Goal: Task Accomplishment & Management: Complete application form

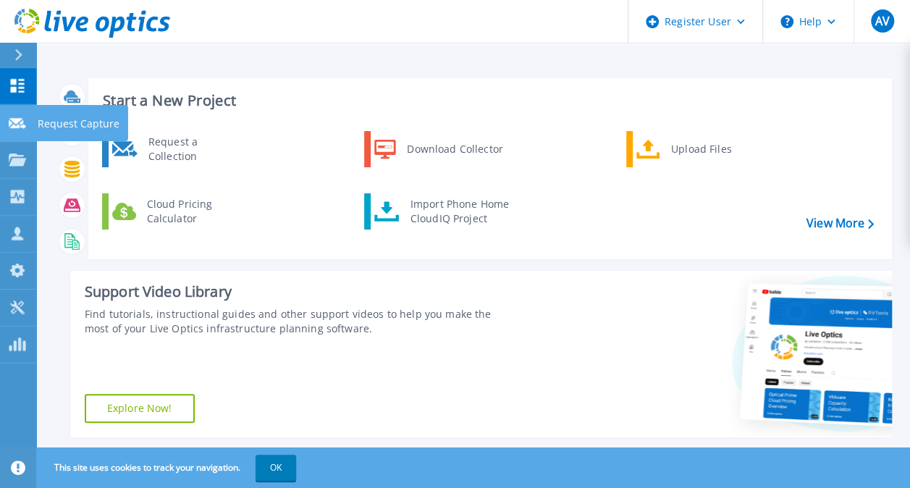
click at [48, 125] on p "Request Capture" at bounding box center [79, 124] width 82 height 38
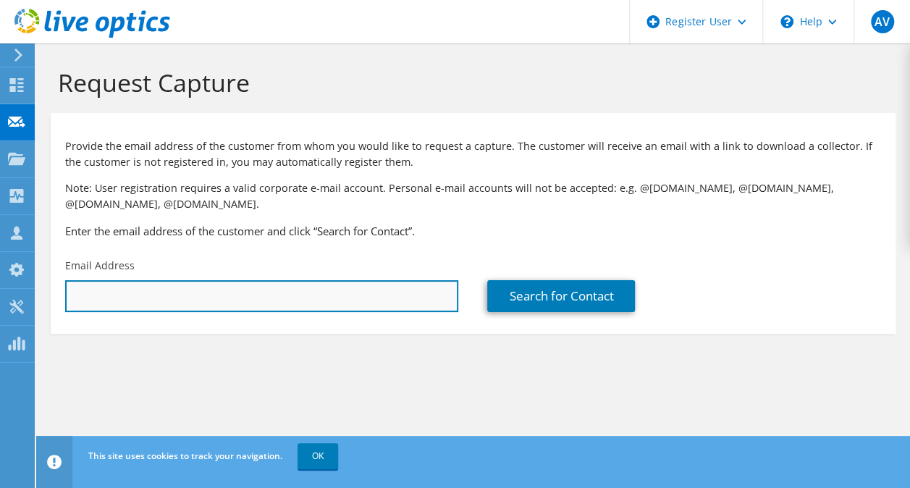
click at [174, 293] on input "text" at bounding box center [261, 296] width 393 height 32
type input "b"
drag, startPoint x: 114, startPoint y: 297, endPoint x: 54, endPoint y: 294, distance: 60.9
click at [54, 294] on div "Email Address is" at bounding box center [262, 285] width 422 height 68
paste input "bellbs@aafes.com"
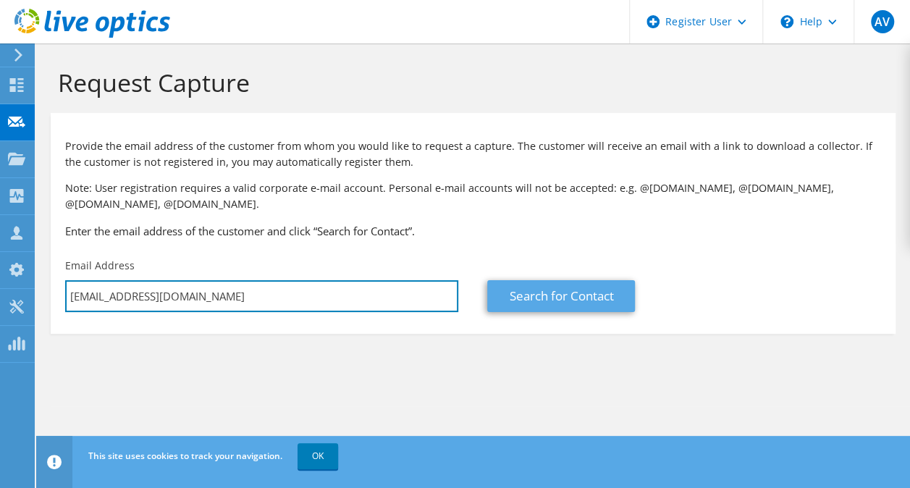
type input "isbellbs@aafes.com"
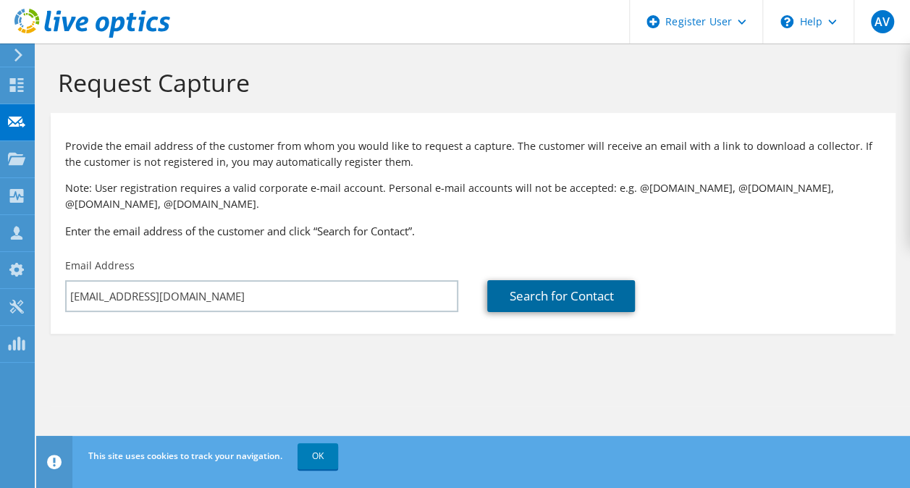
click at [591, 288] on link "Search for Contact" at bounding box center [561, 296] width 148 height 32
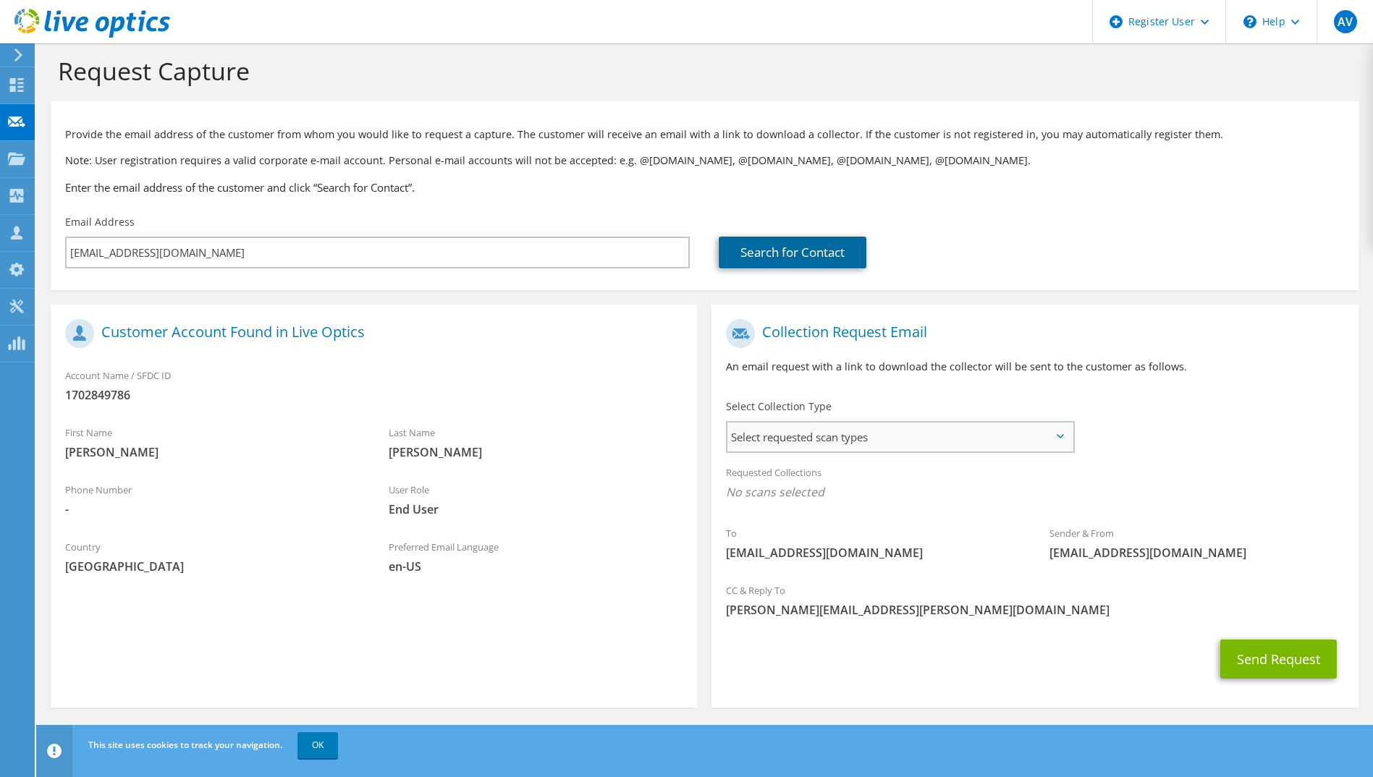
scroll to position [14, 0]
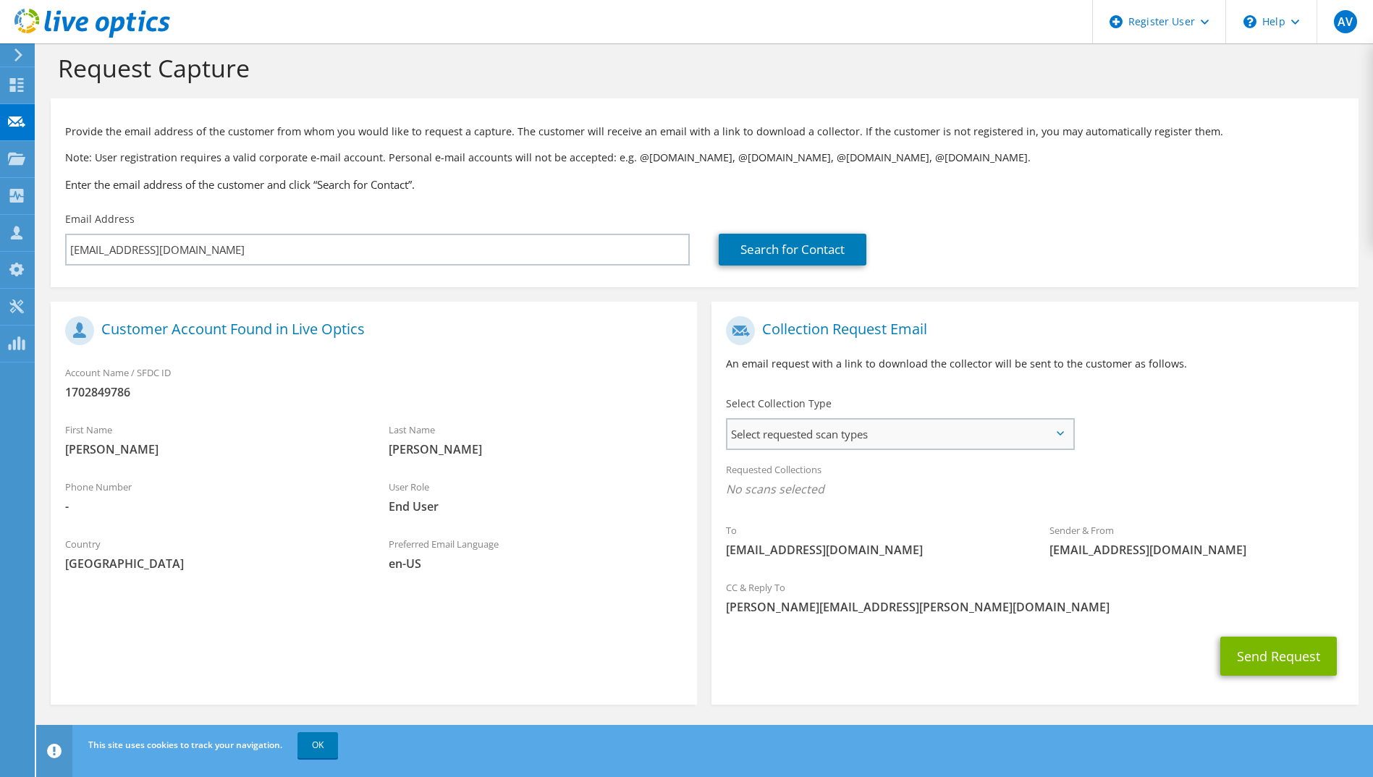
click at [909, 430] on span "Select requested scan types" at bounding box center [899, 434] width 344 height 29
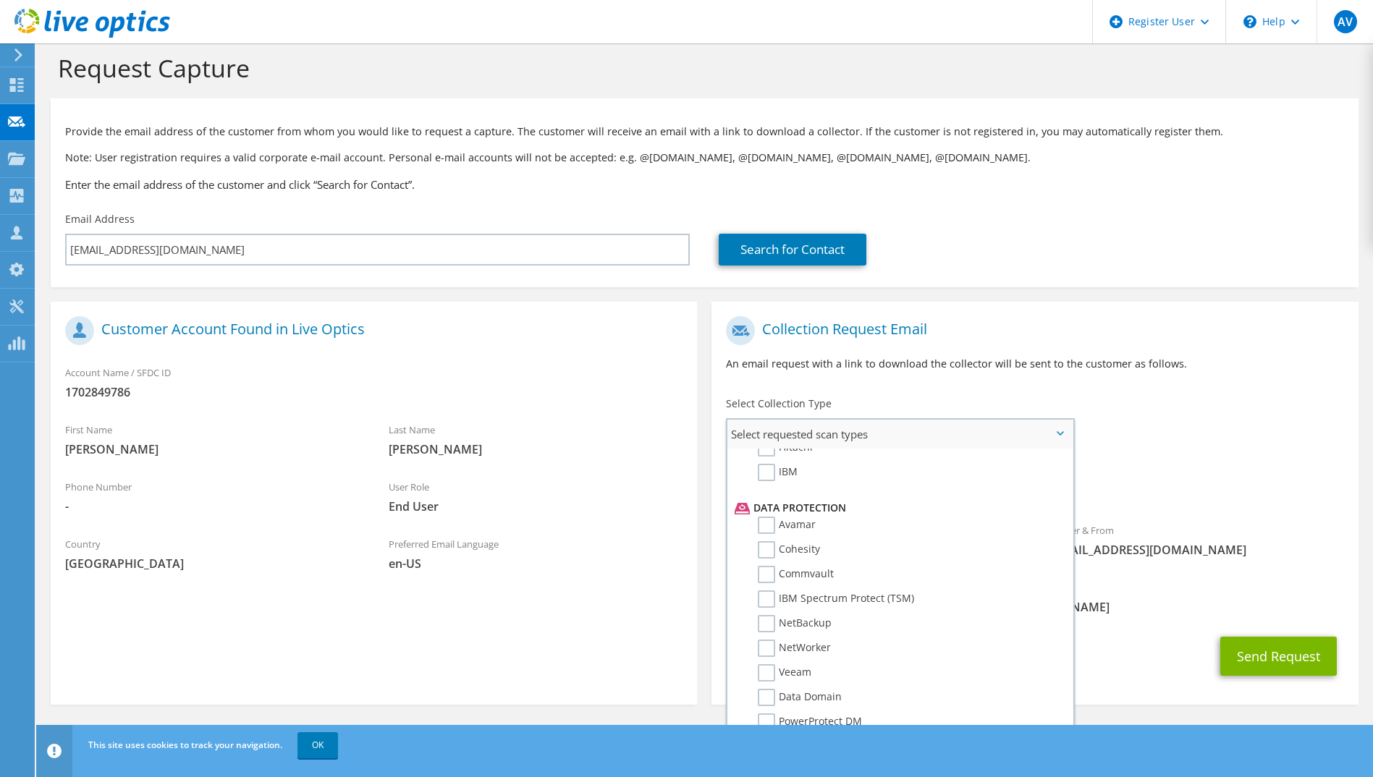
scroll to position [639, 0]
click at [769, 487] on label "NetWorker" at bounding box center [794, 588] width 73 height 17
click at [0, 0] on input "NetWorker" at bounding box center [0, 0] width 0 height 0
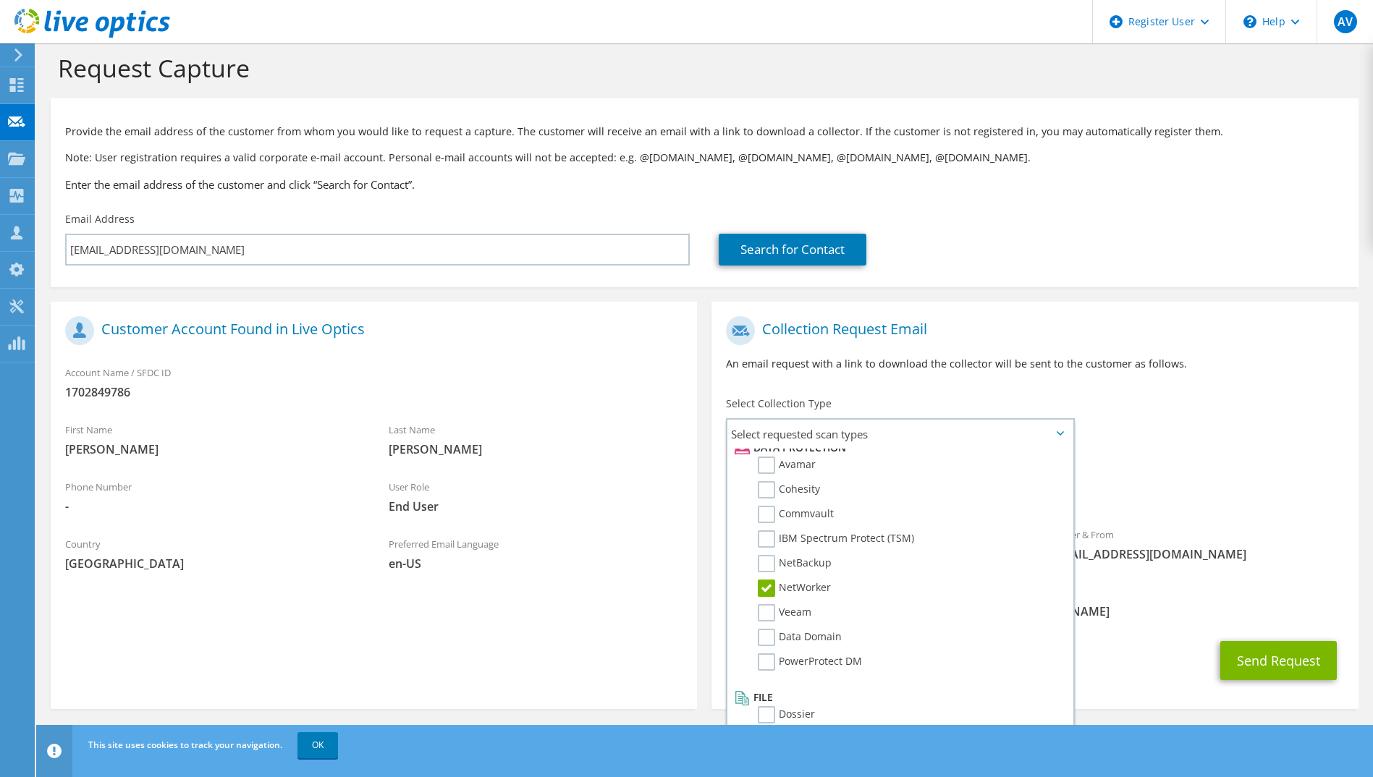
click at [909, 487] on span "[PERSON_NAME][EMAIL_ADDRESS][PERSON_NAME][DOMAIN_NAME]" at bounding box center [1034, 612] width 617 height 16
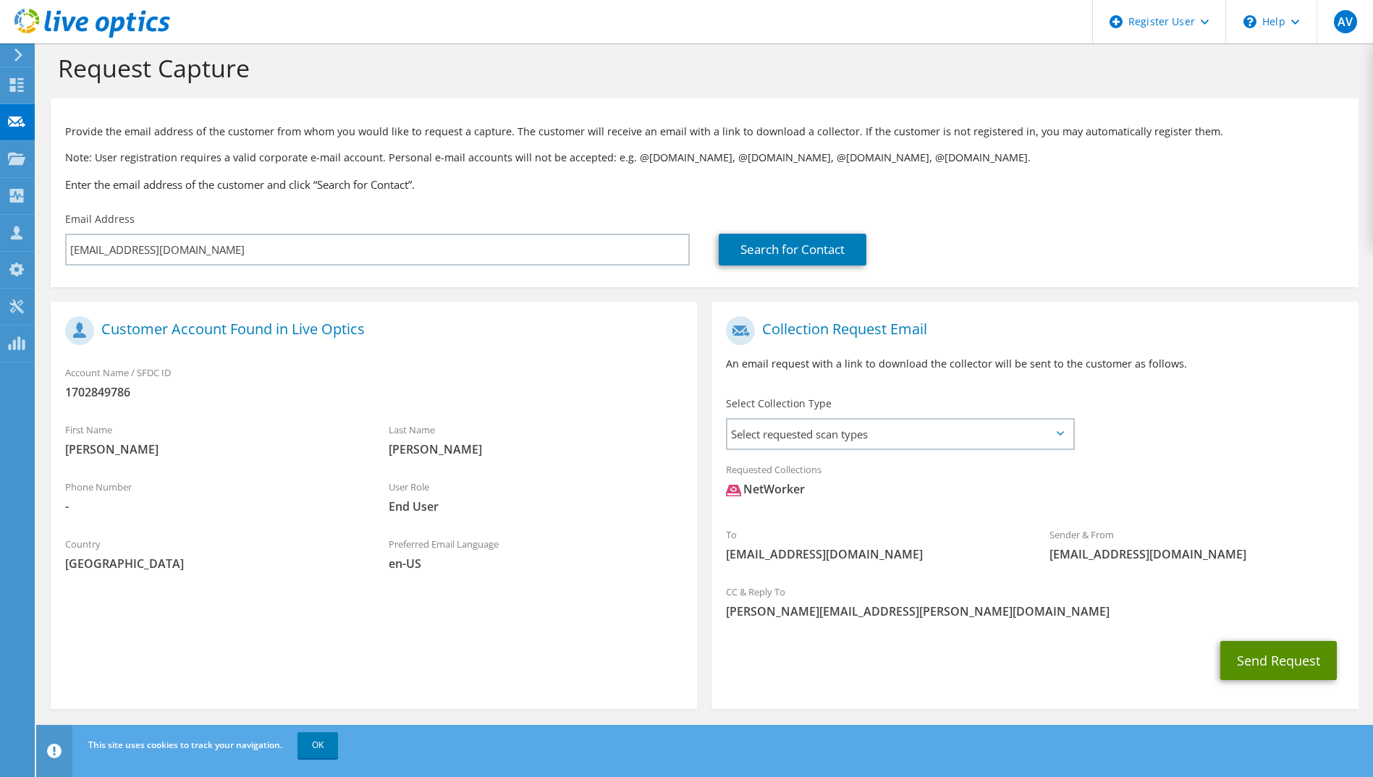
click at [909, 487] on button "Send Request" at bounding box center [1278, 660] width 117 height 39
